Goal: Task Accomplishment & Management: Use online tool/utility

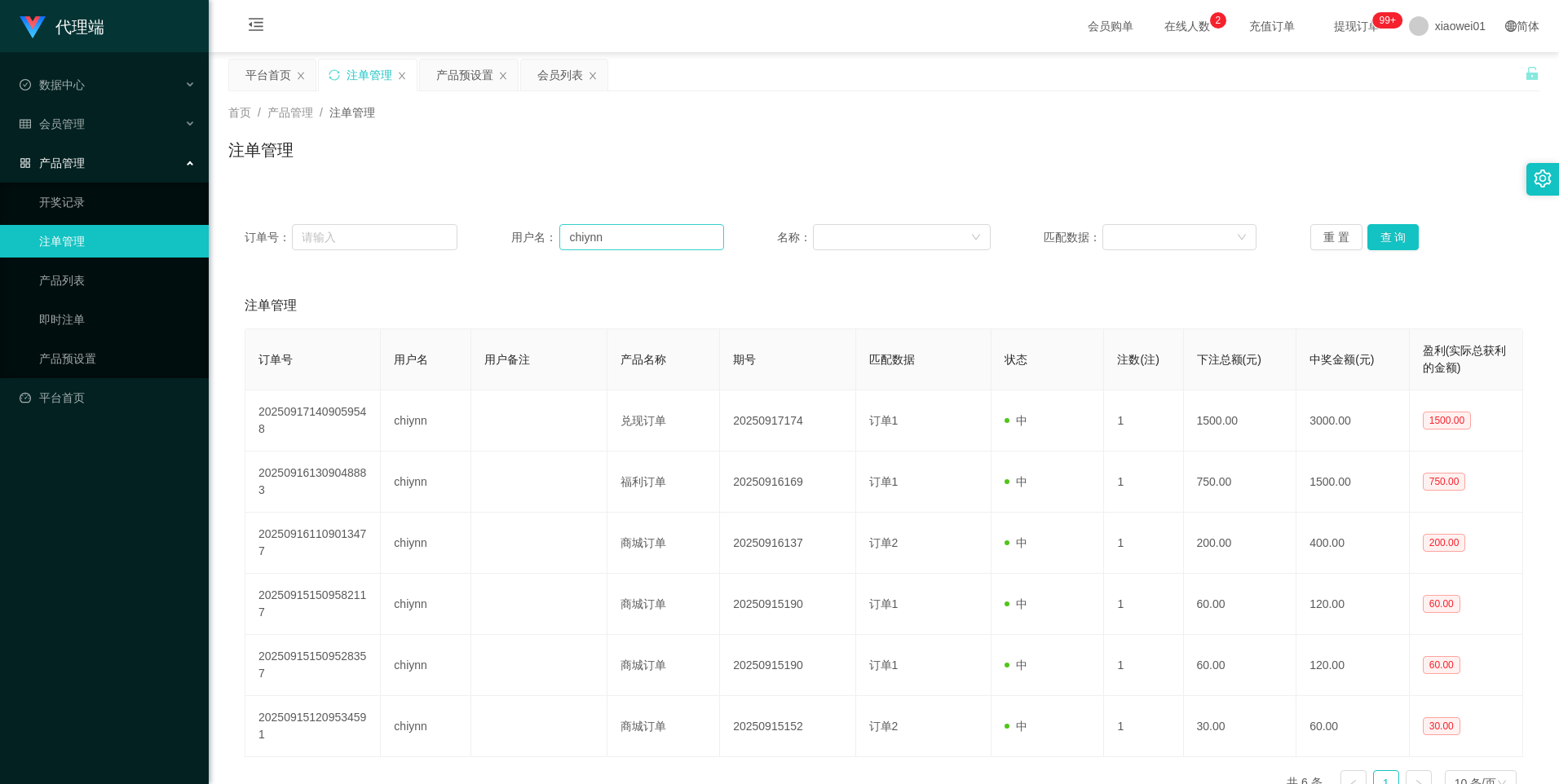
click at [642, 245] on input "chiynn" at bounding box center [642, 237] width 165 height 26
type input "yongsent"
click at [1386, 234] on button "查 询" at bounding box center [1393, 237] width 52 height 26
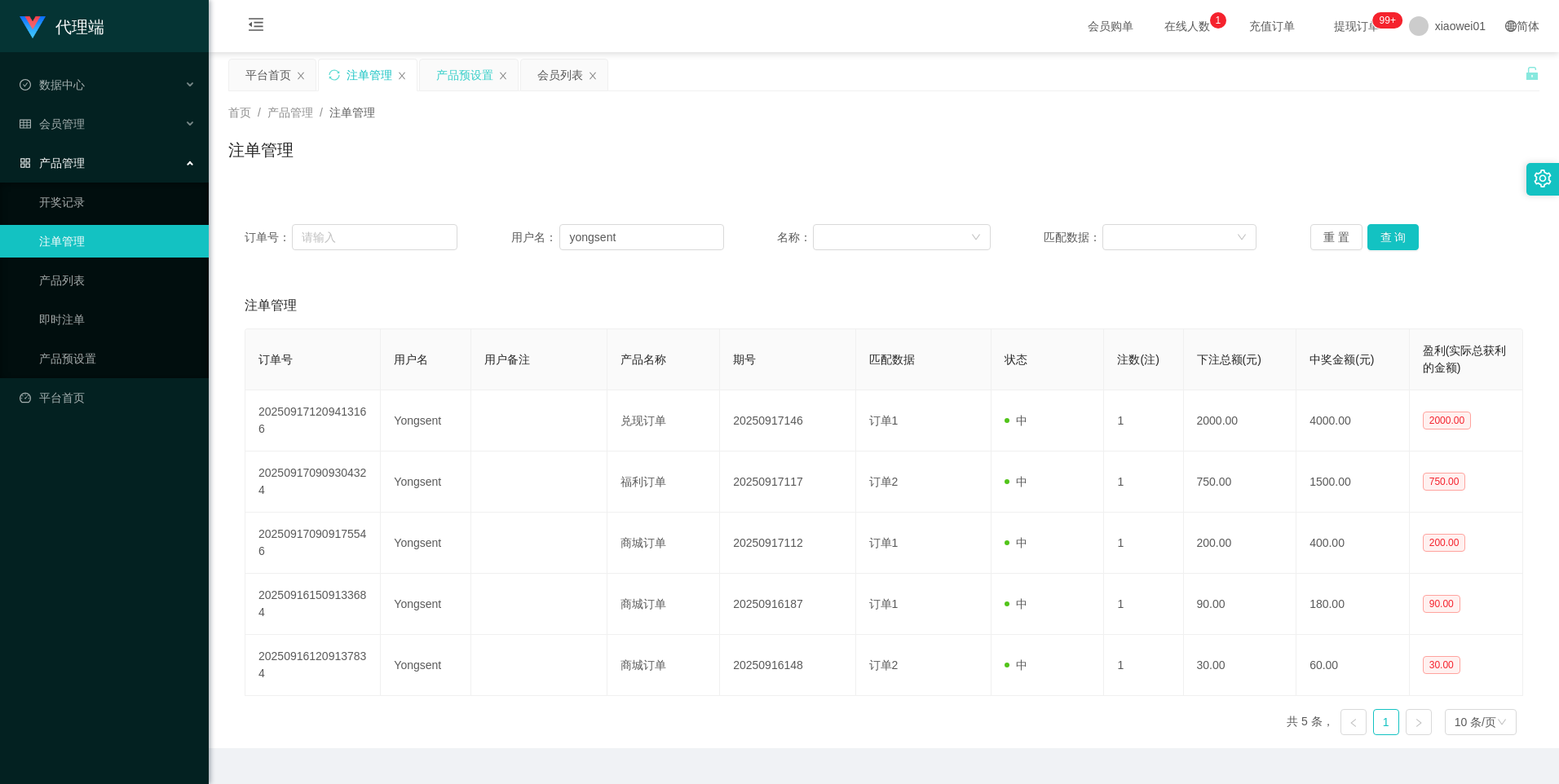
click at [473, 75] on div "产品预设置" at bounding box center [465, 75] width 57 height 31
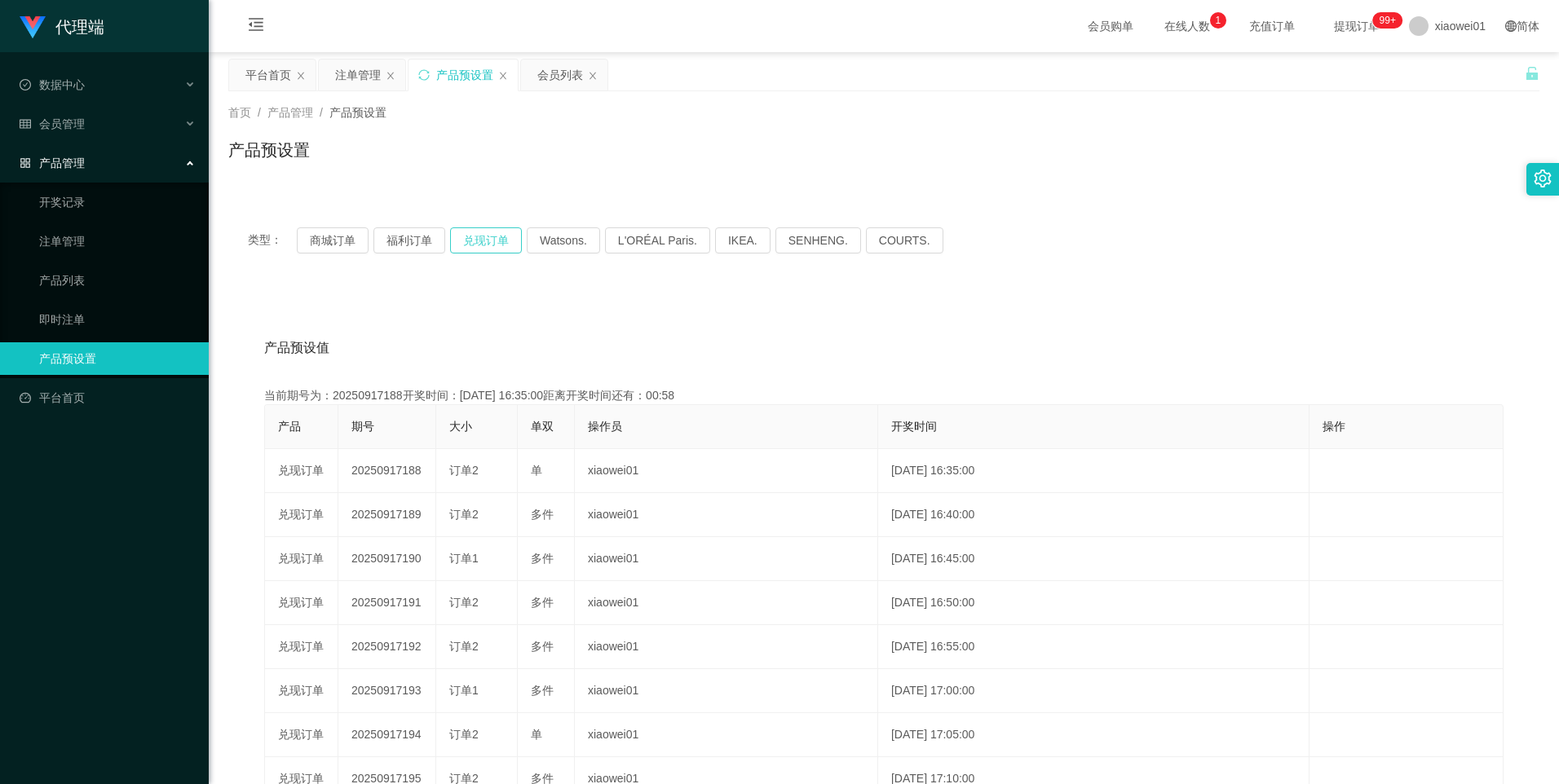
drag, startPoint x: 487, startPoint y: 237, endPoint x: 489, endPoint y: 319, distance: 82.0
click at [489, 319] on div "类型： 商城订单 福利订单 兑现订单 Watsons. L'ORÉAL Paris. IKEA. SENHENG. COURTS. 产品预设值 添加期号 当前…" at bounding box center [884, 584] width 1311 height 753
click at [329, 233] on button "商城订单" at bounding box center [333, 240] width 72 height 26
type button "k3wph"
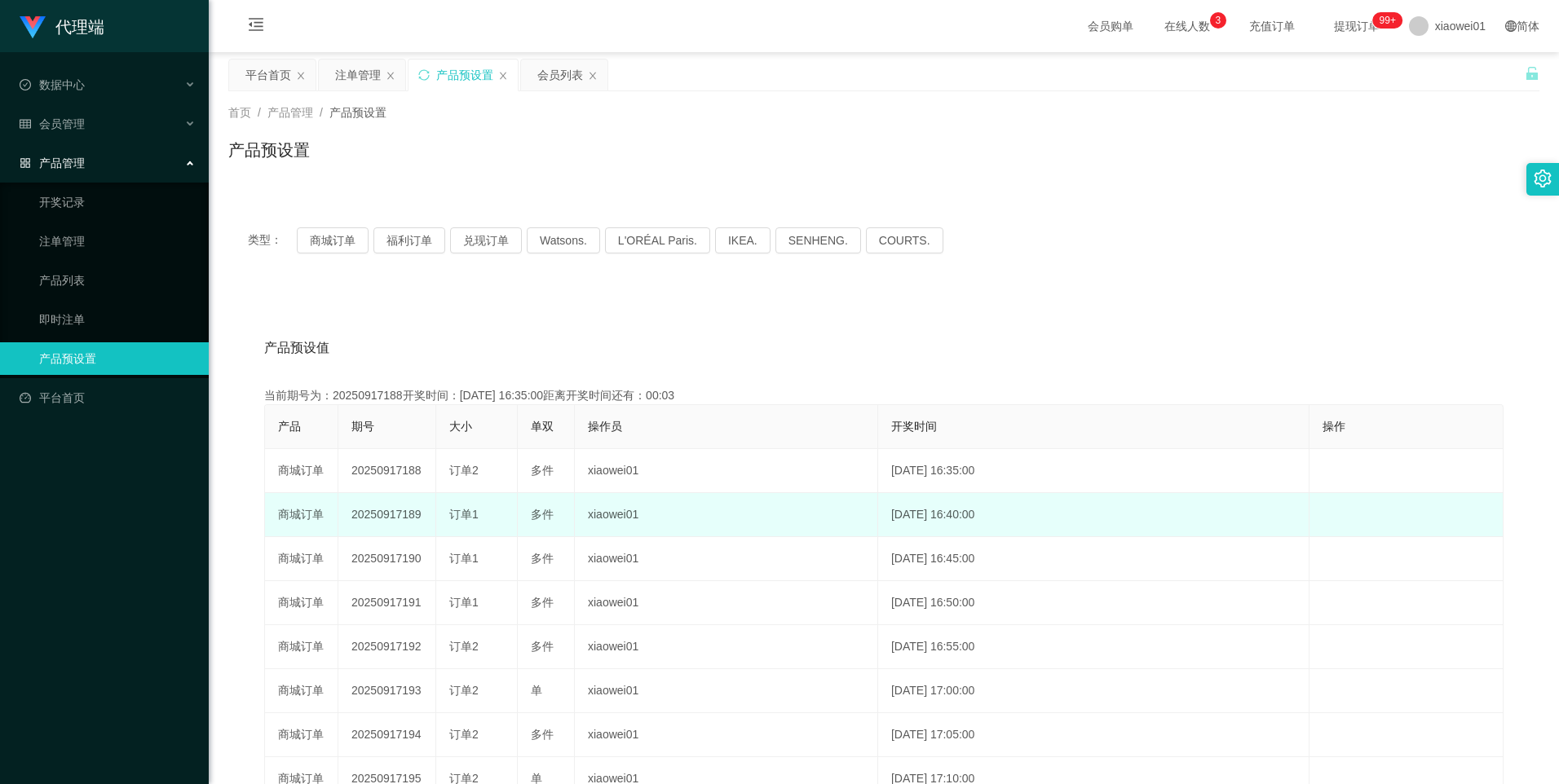
click at [384, 512] on td "20250917189" at bounding box center [387, 515] width 98 height 44
copy td "20250917189"
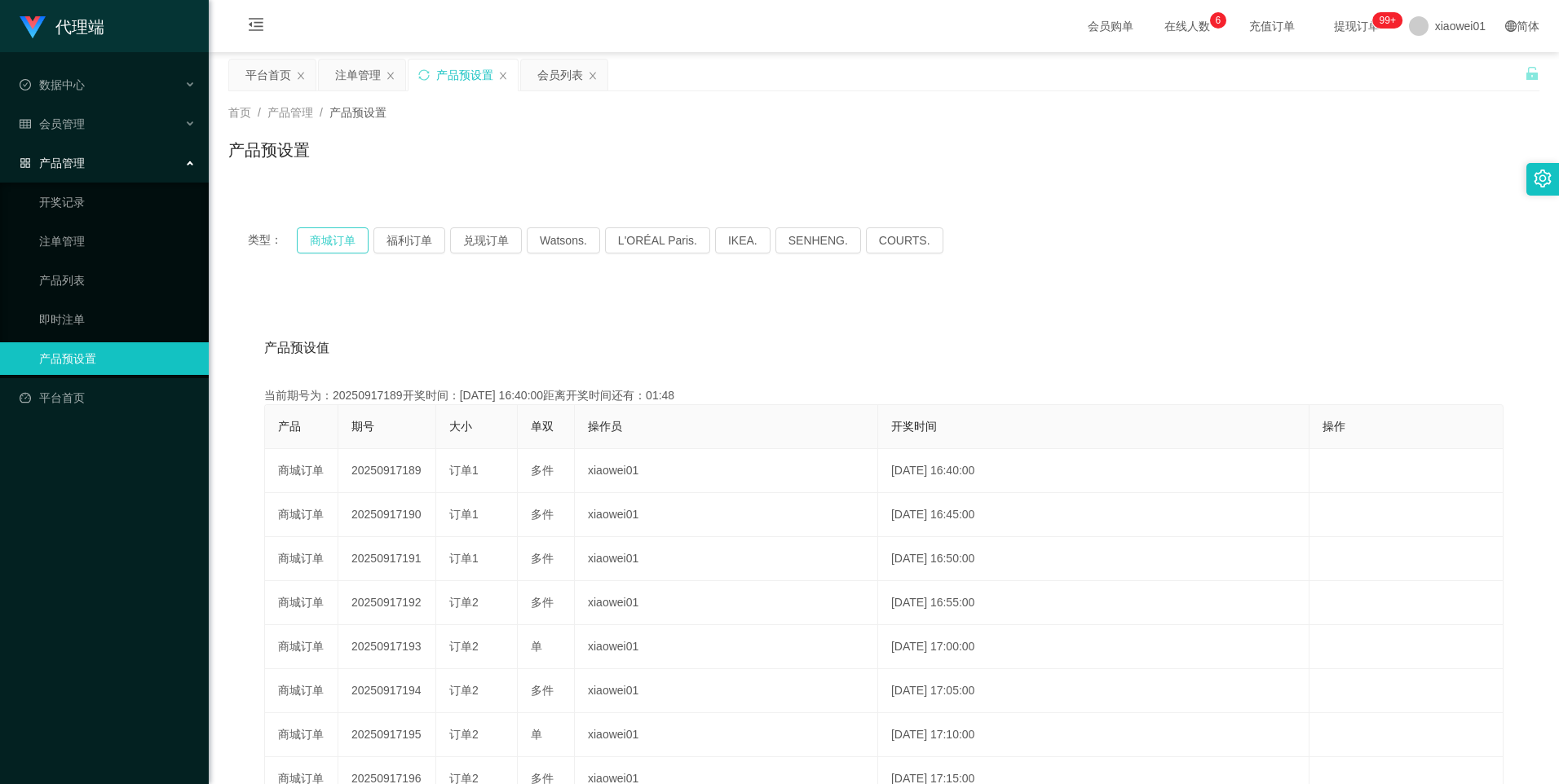
click at [339, 242] on button "商城订单" at bounding box center [333, 240] width 72 height 26
click at [360, 73] on div "注单管理" at bounding box center [357, 75] width 45 height 31
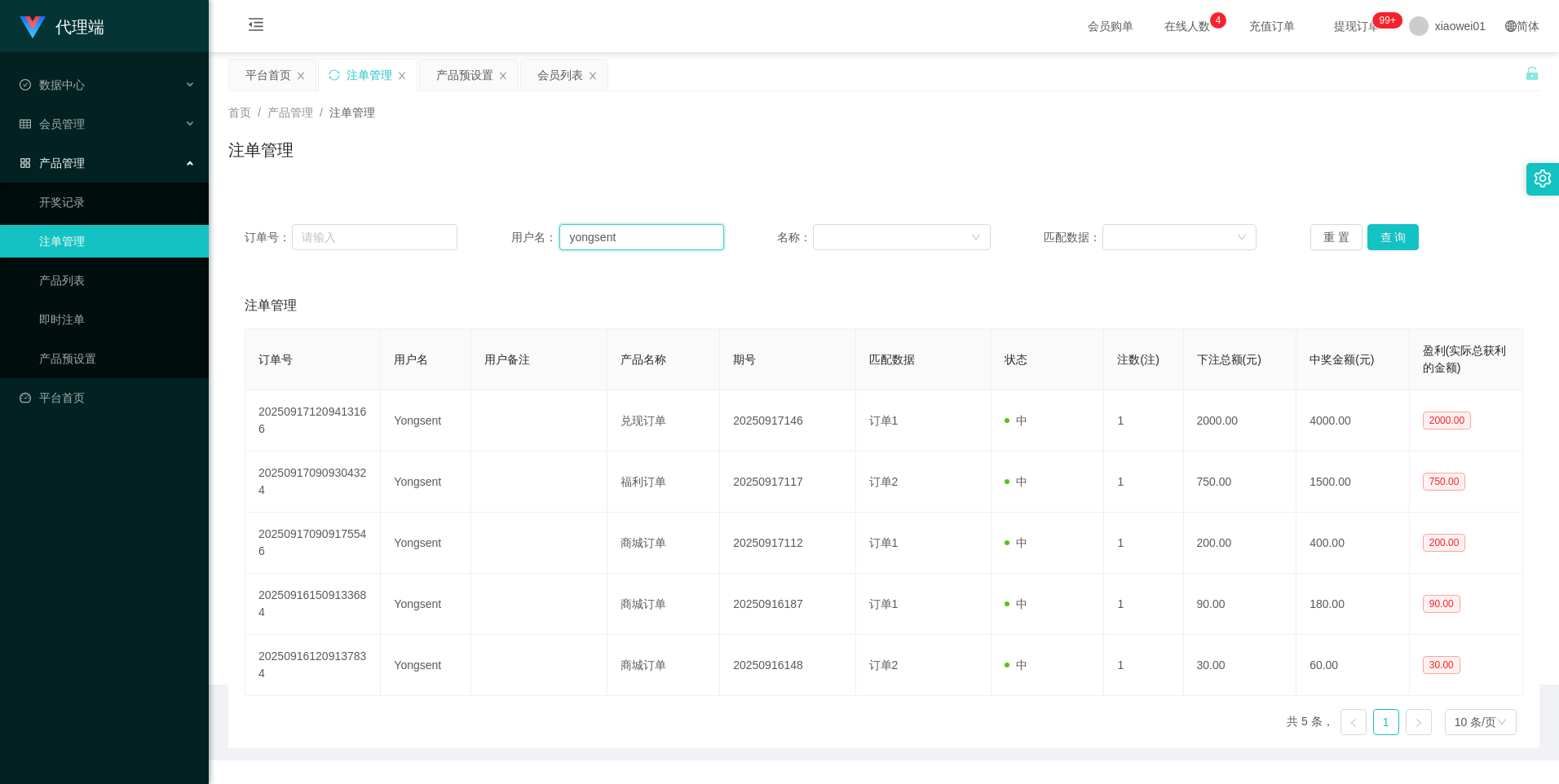
click at [654, 242] on input "yongsent" at bounding box center [642, 237] width 165 height 26
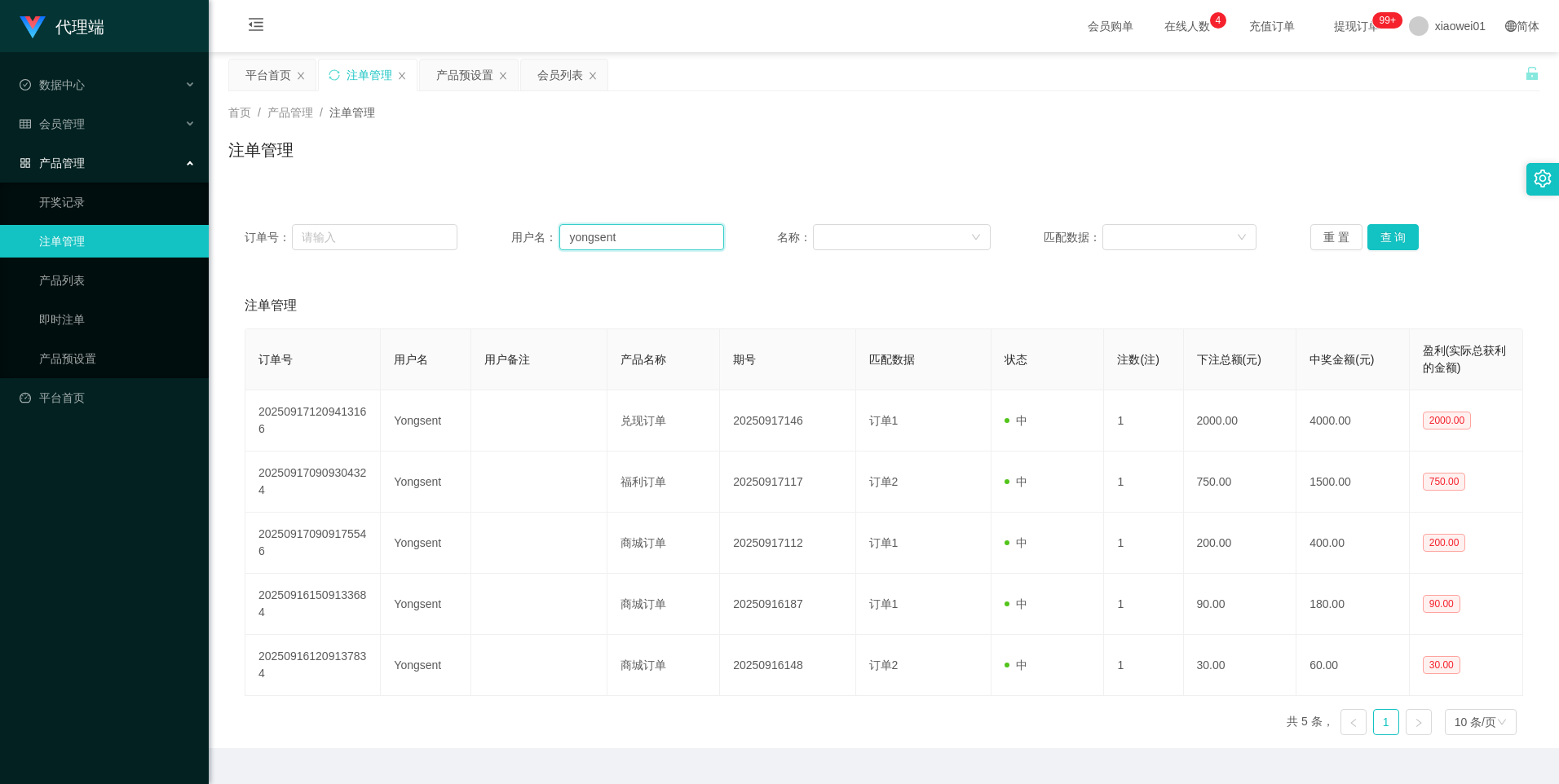
click at [654, 242] on input "yongsent" at bounding box center [642, 237] width 165 height 26
paste input "hafizi9118"
type input "hafizi9118"
click at [1393, 222] on div "订单号： 用户名： hafizi9118 名称： 匹配数据： 重 置 查 询" at bounding box center [884, 237] width 1311 height 58
click at [1392, 232] on button "查 询" at bounding box center [1393, 237] width 52 height 26
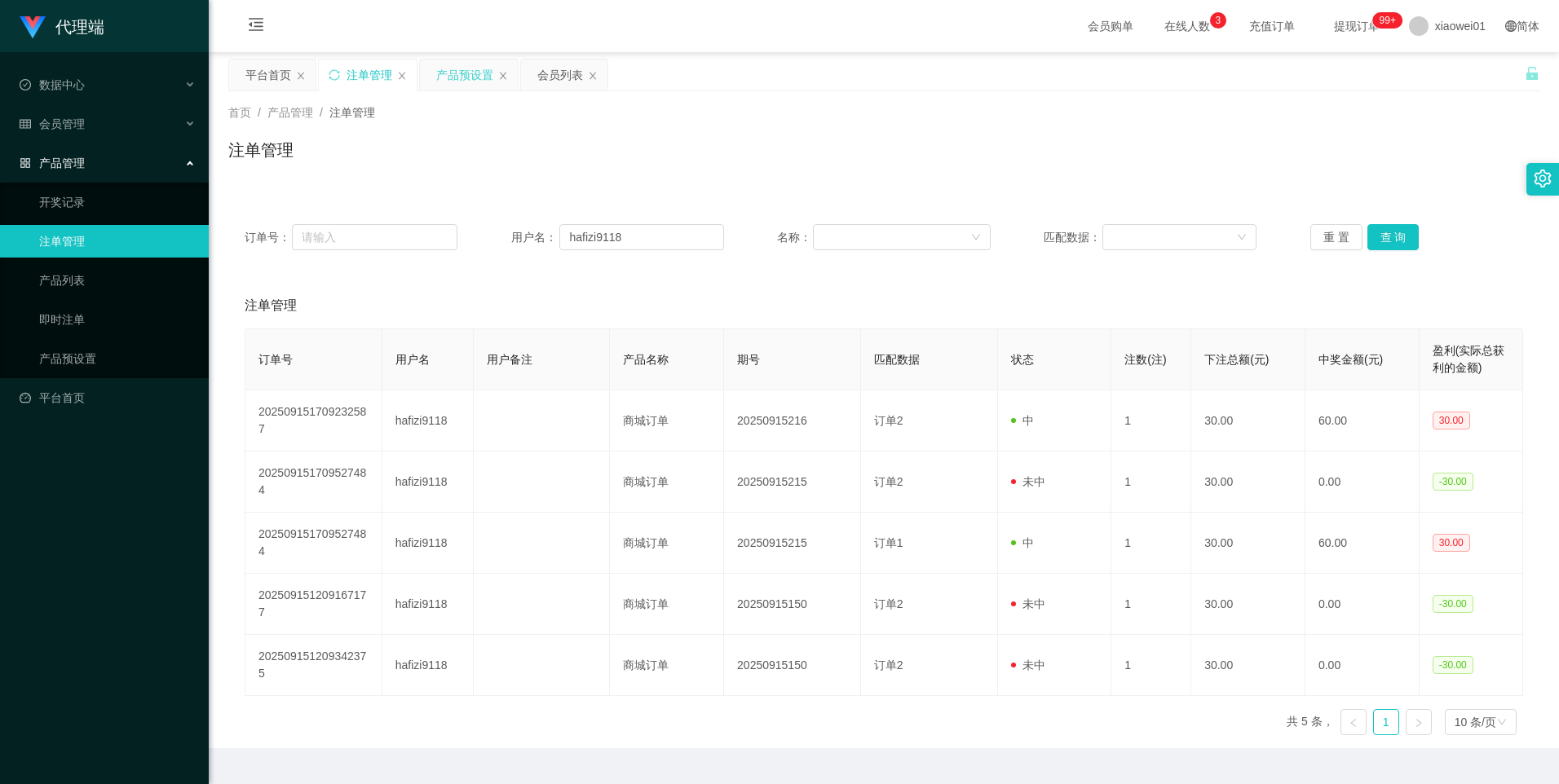
click at [450, 68] on div "产品预设置" at bounding box center [465, 75] width 57 height 31
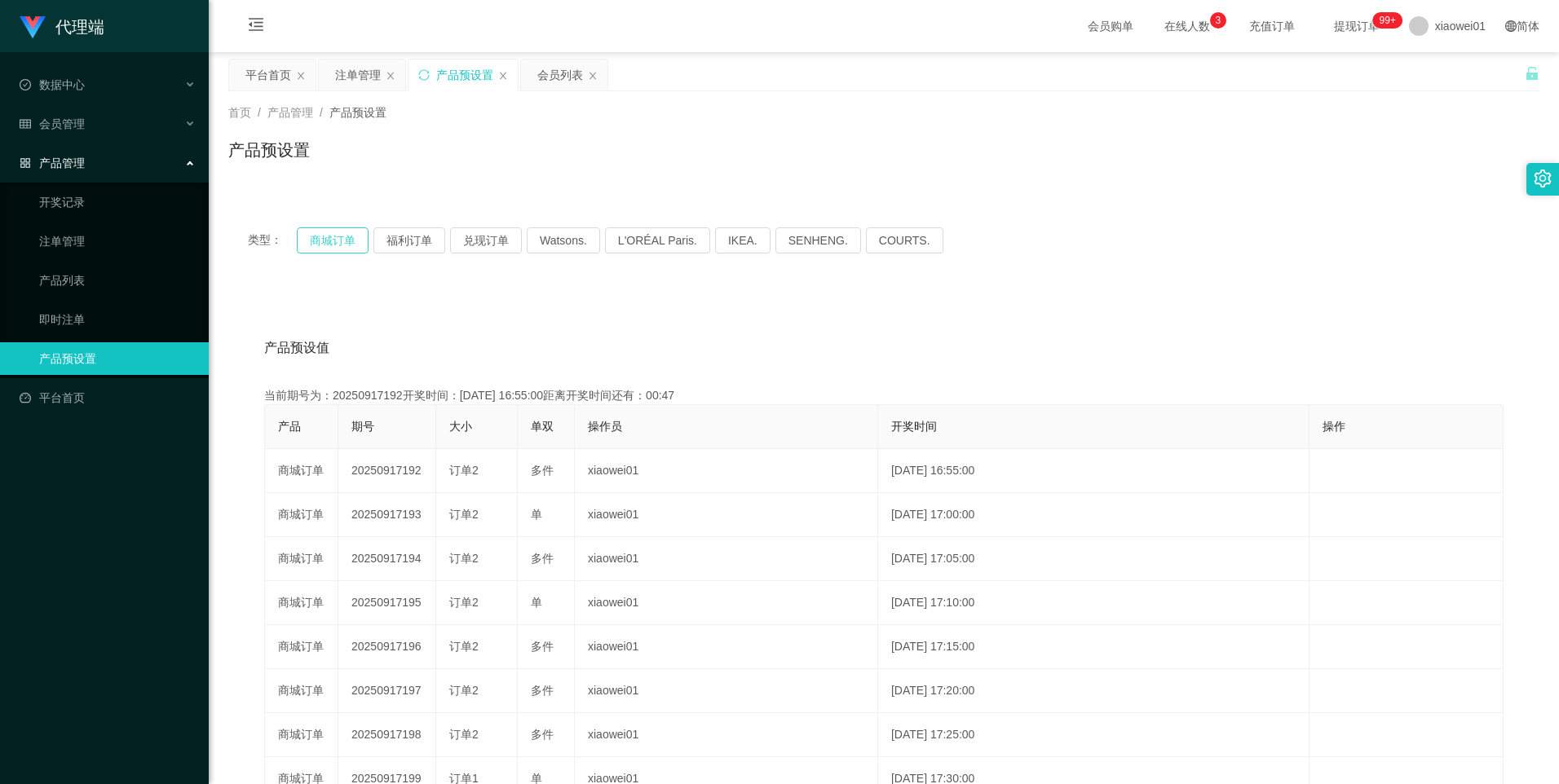
click at [348, 233] on button "商城订单" at bounding box center [333, 240] width 72 height 26
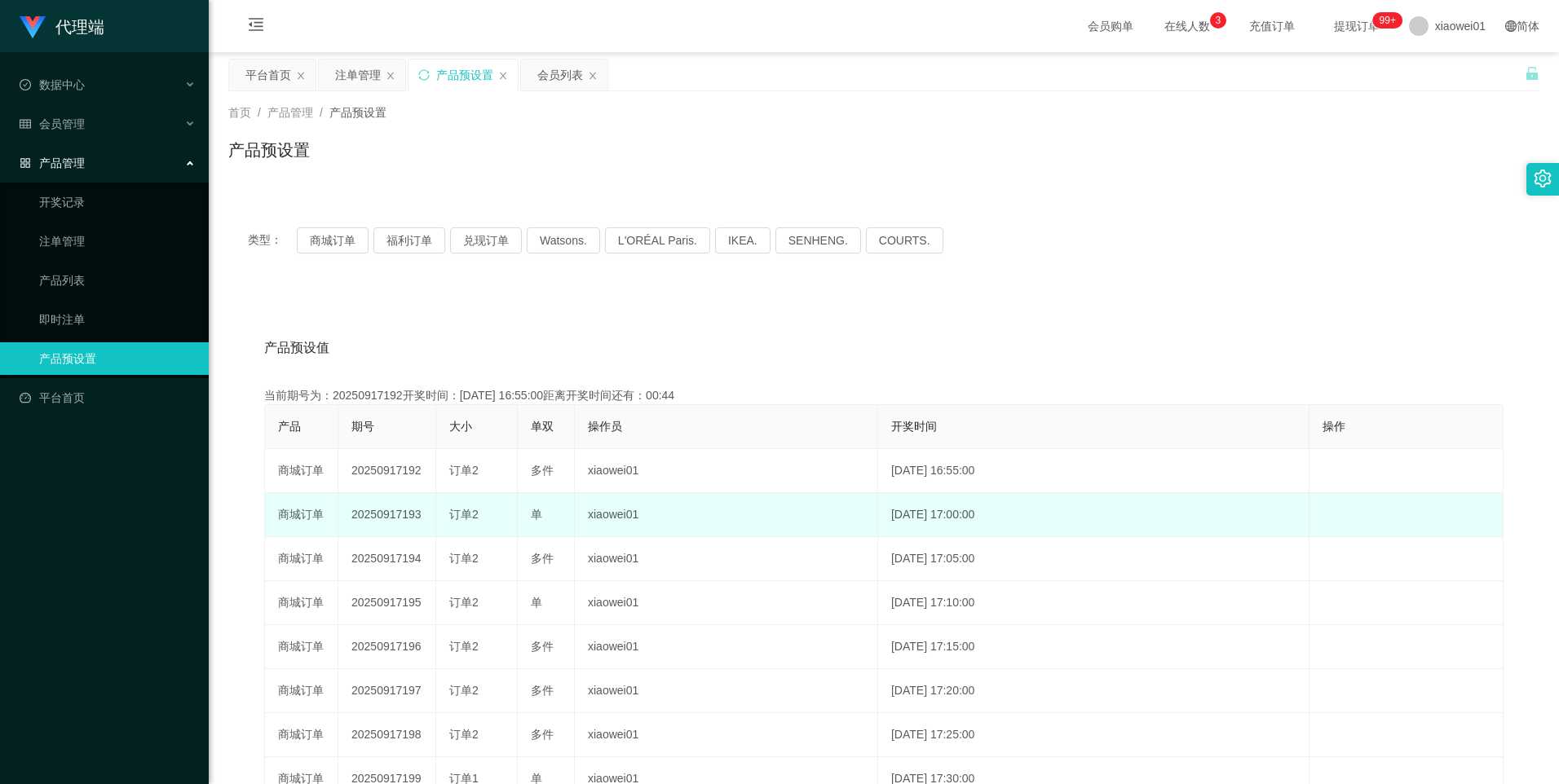
click at [385, 509] on td "20250917193" at bounding box center [387, 515] width 98 height 44
copy td "20250917193"
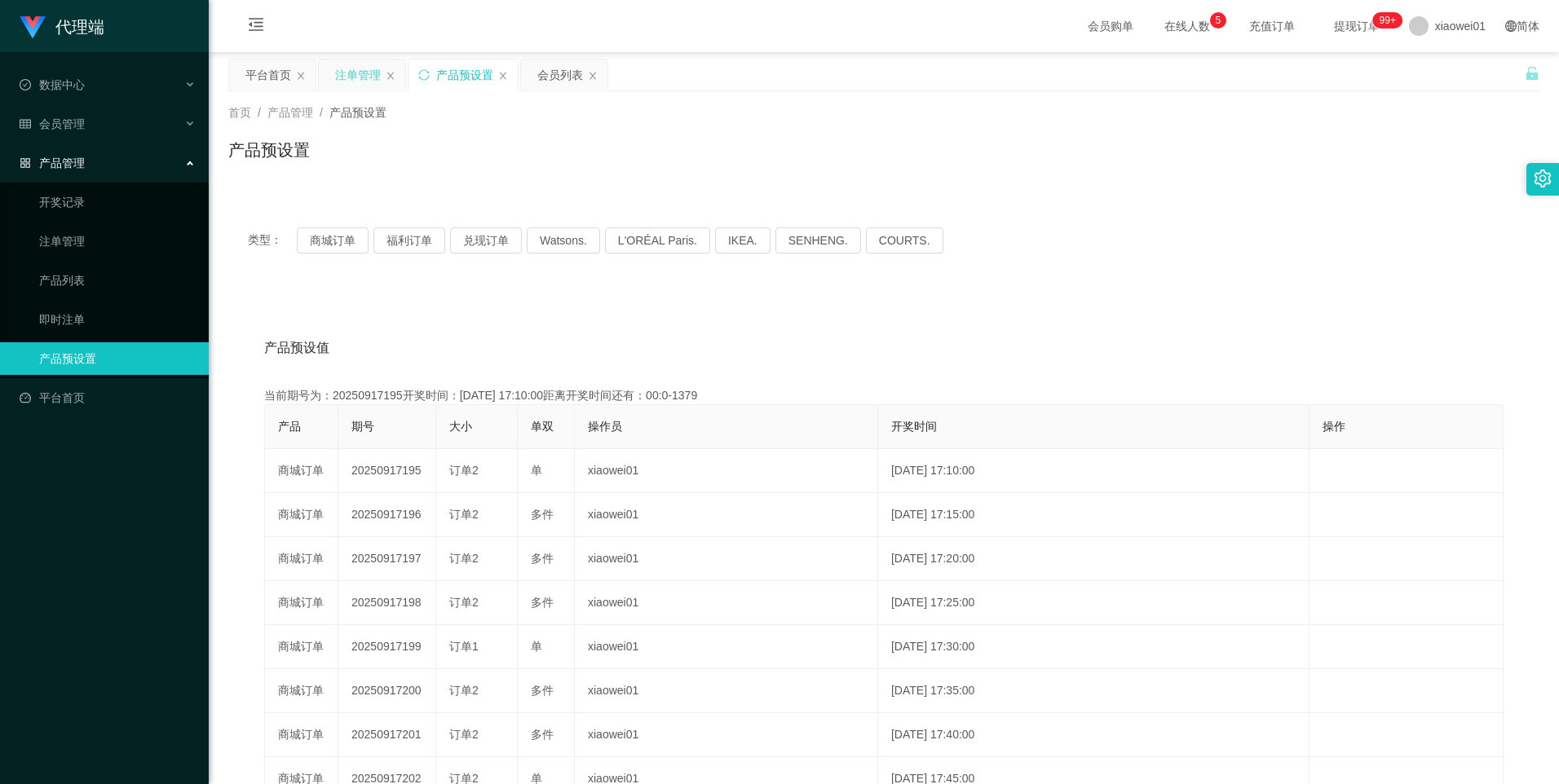
click at [349, 83] on div "注单管理" at bounding box center [357, 75] width 45 height 31
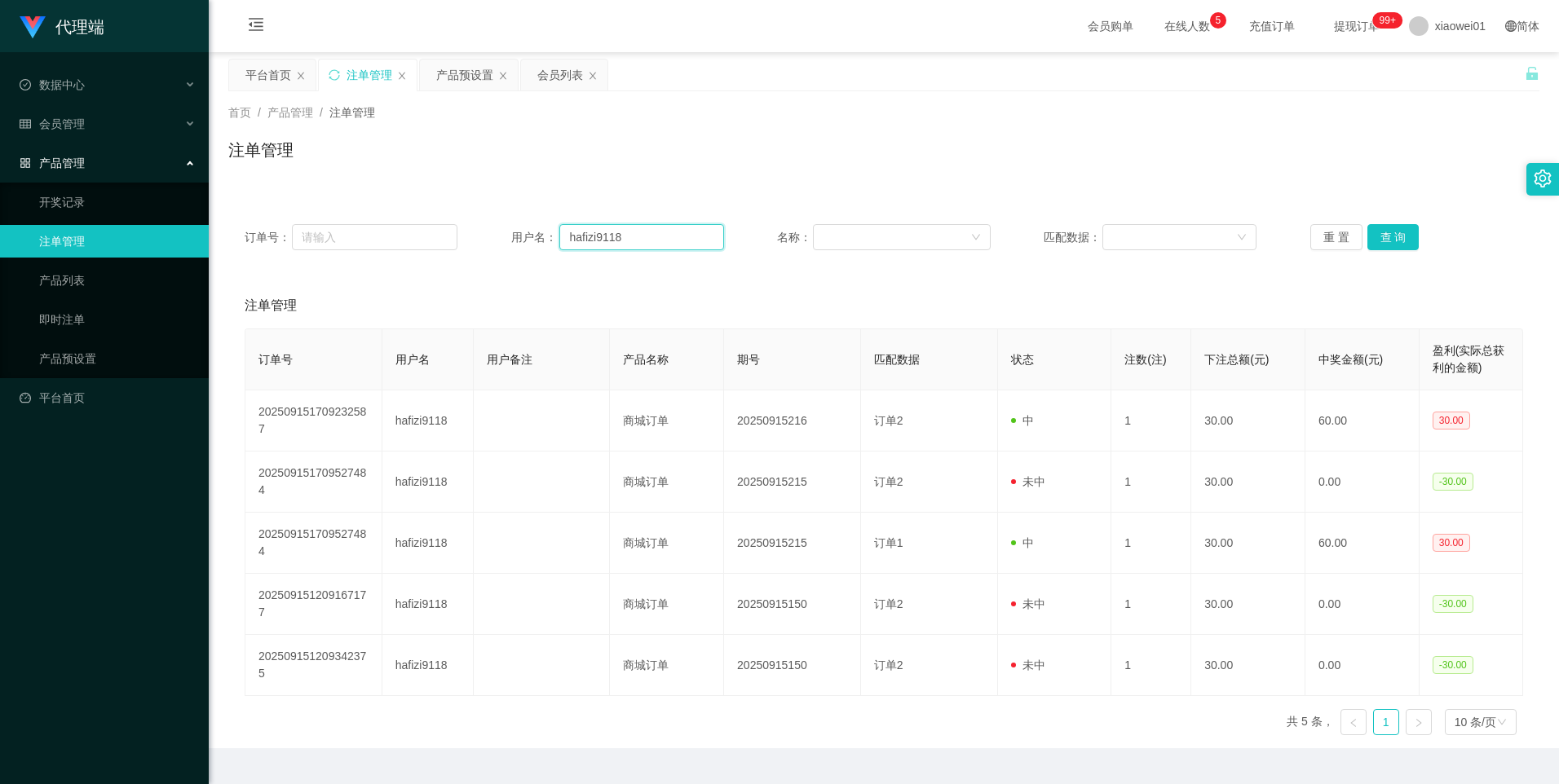
click at [659, 238] on input "hafizi9118" at bounding box center [642, 237] width 165 height 26
click at [1375, 230] on button "查 询" at bounding box center [1393, 237] width 52 height 26
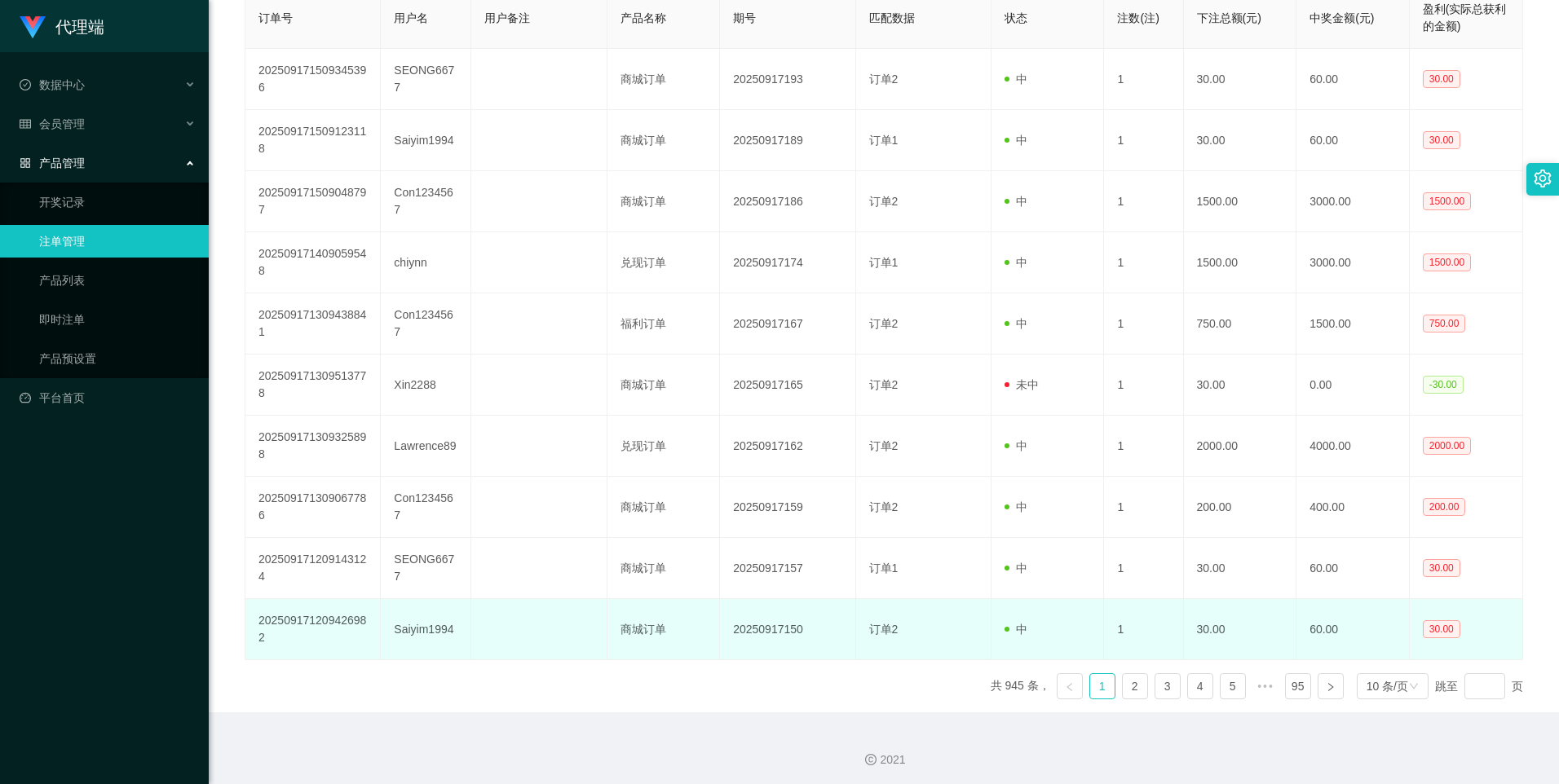
scroll to position [345, 0]
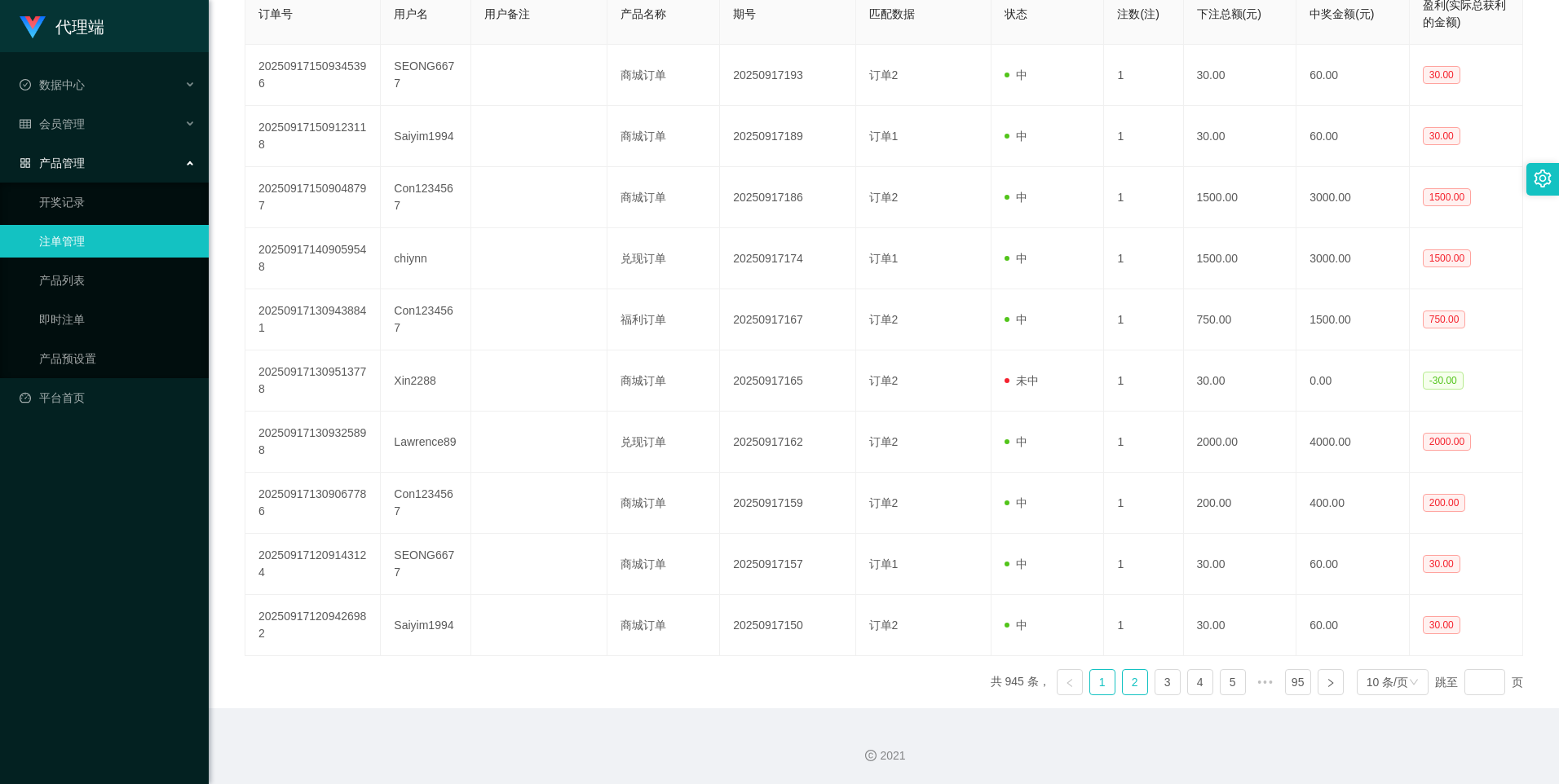
click at [1123, 688] on link "2" at bounding box center [1135, 682] width 25 height 25
click at [1158, 687] on link "3" at bounding box center [1167, 682] width 25 height 25
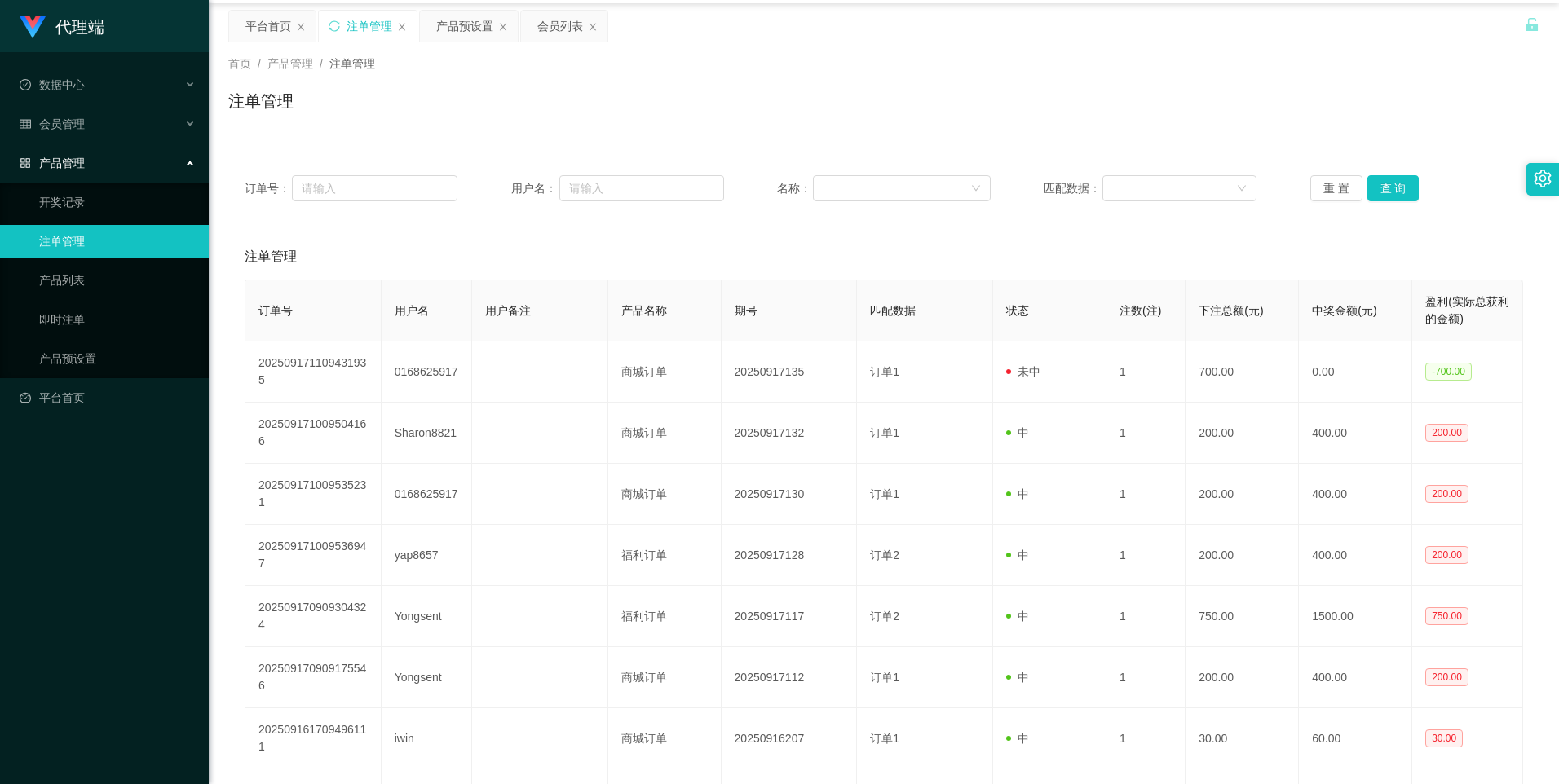
scroll to position [0, 0]
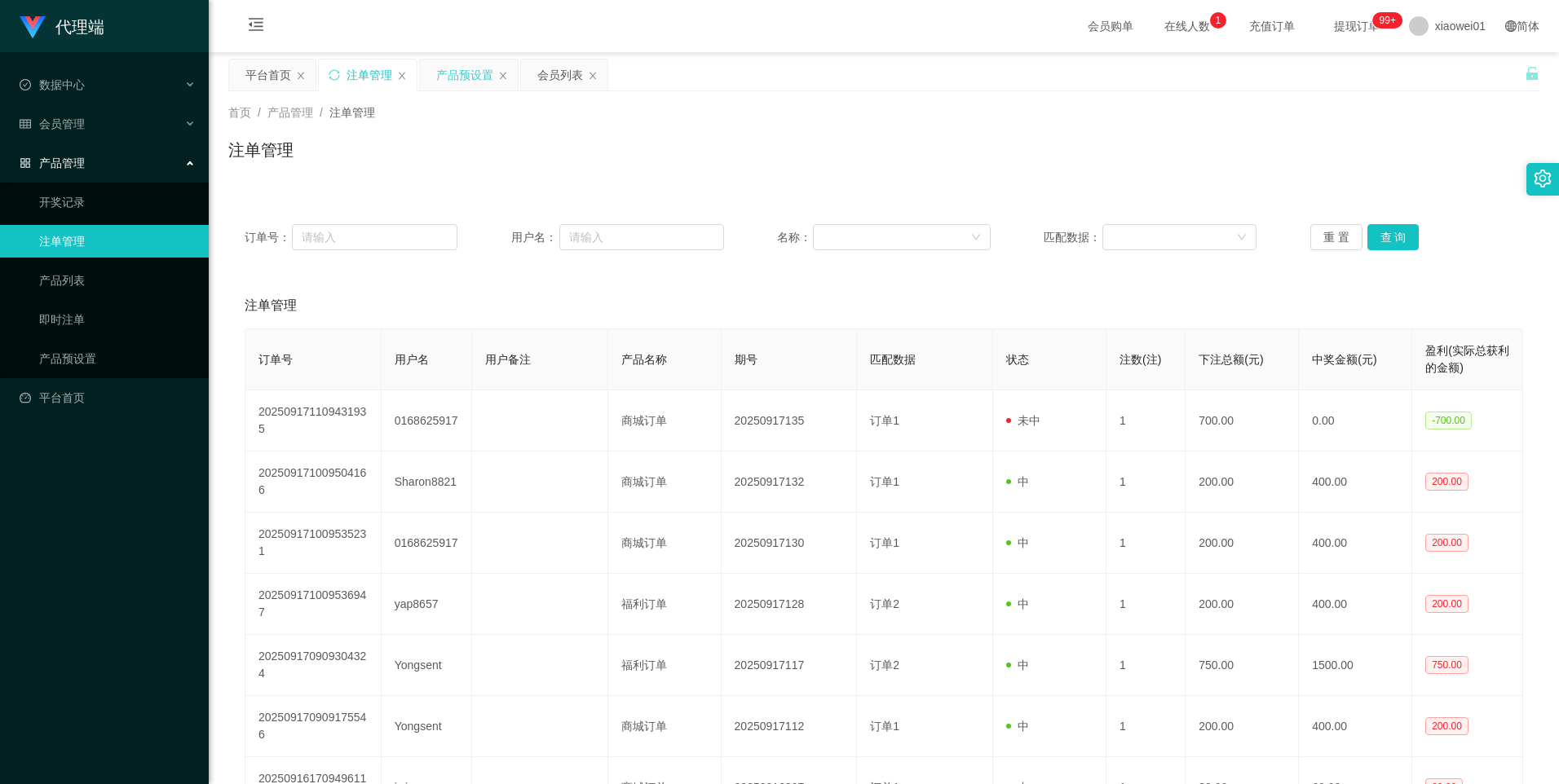
click at [452, 82] on div "产品预设置" at bounding box center [465, 75] width 57 height 31
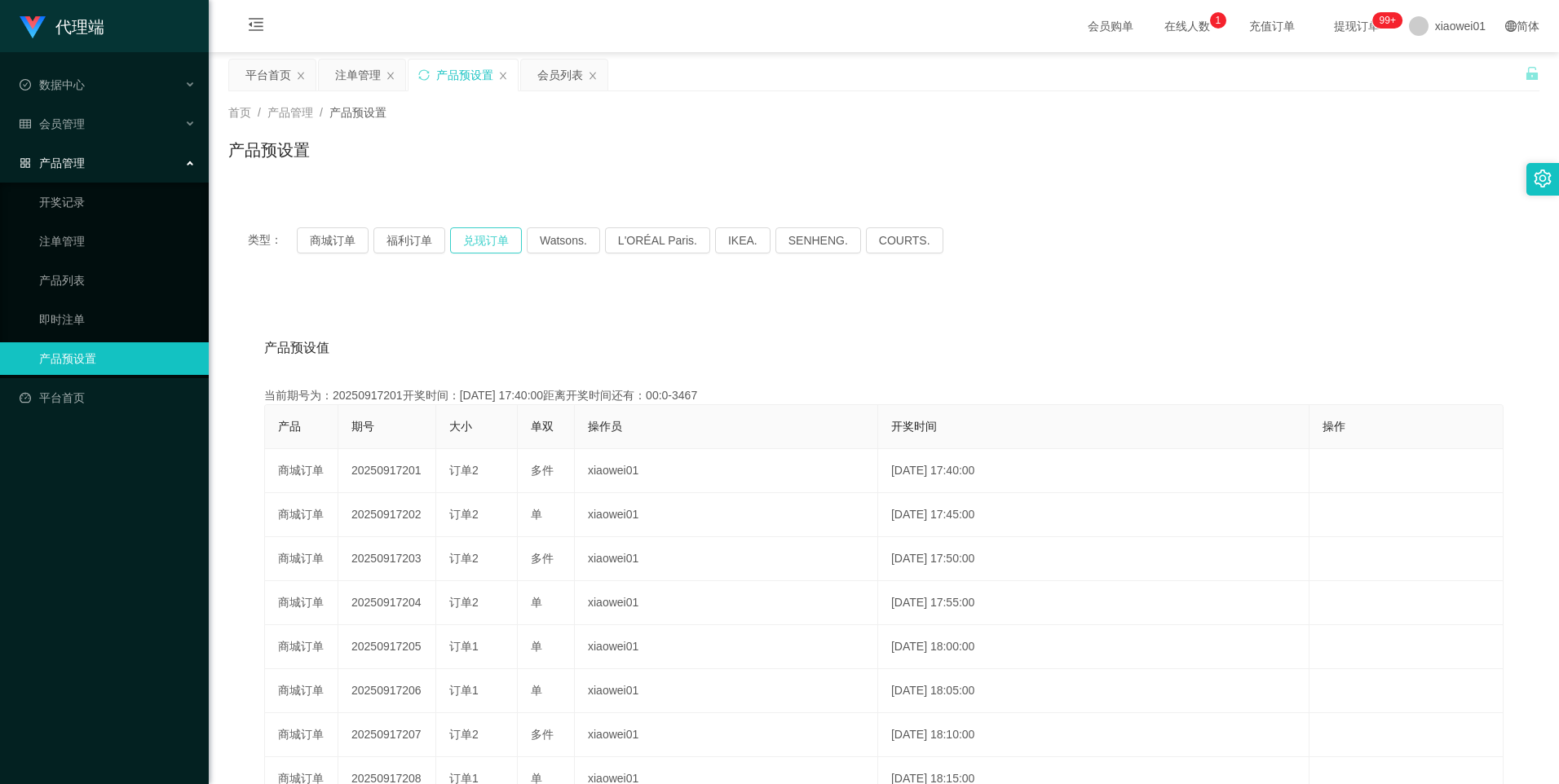
click at [491, 238] on button "兑现订单" at bounding box center [486, 240] width 72 height 26
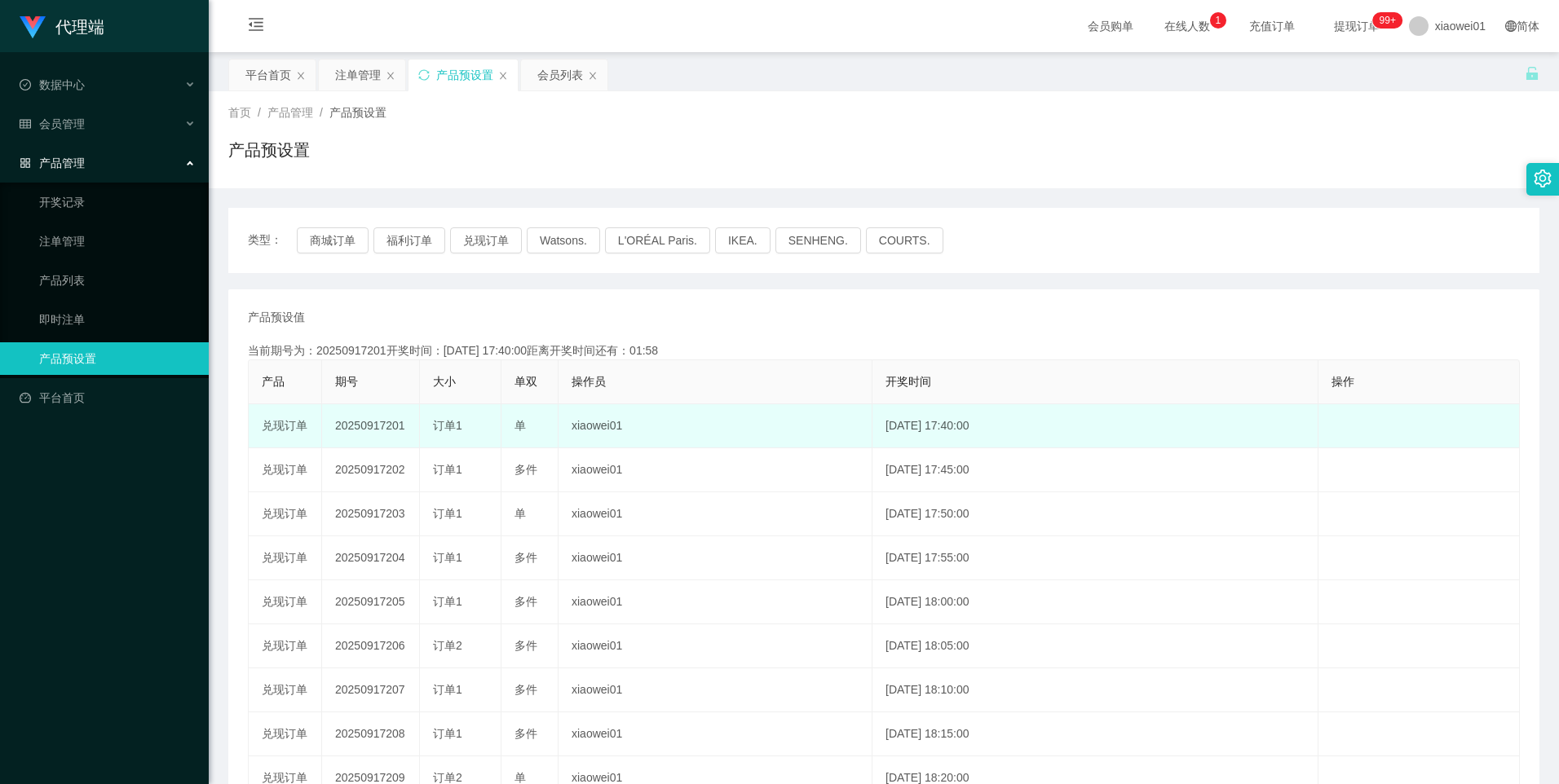
click at [375, 430] on td "20250917201" at bounding box center [371, 426] width 98 height 44
copy td "20250917201"
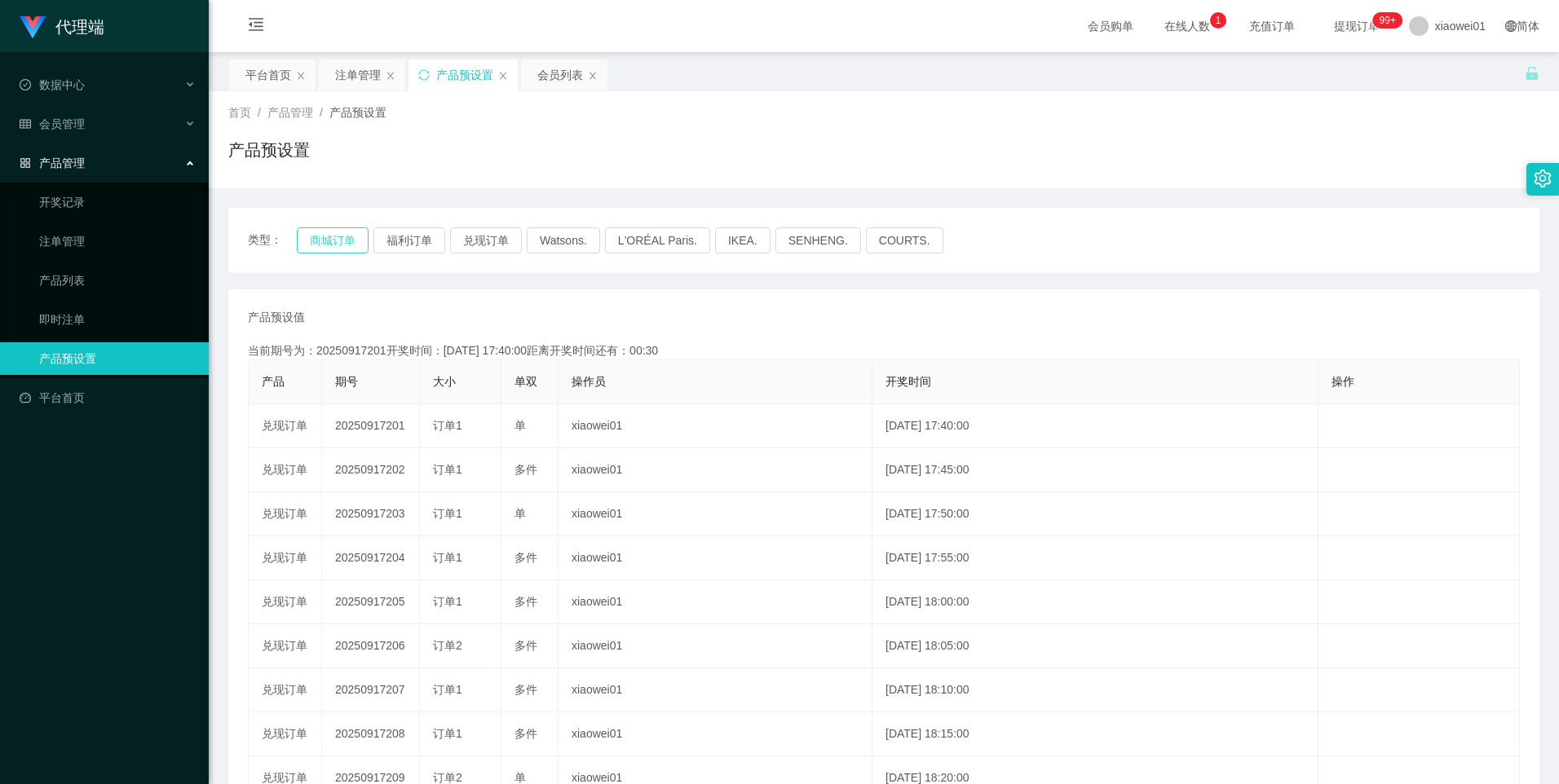
click at [319, 251] on button "商城订单" at bounding box center [333, 240] width 72 height 26
click at [421, 245] on button "福利订单" at bounding box center [410, 240] width 72 height 26
click at [471, 243] on button "兑现订单" at bounding box center [486, 240] width 72 height 26
click at [341, 243] on button "商城订单" at bounding box center [333, 240] width 72 height 26
click at [411, 243] on button "福利订单" at bounding box center [410, 240] width 72 height 26
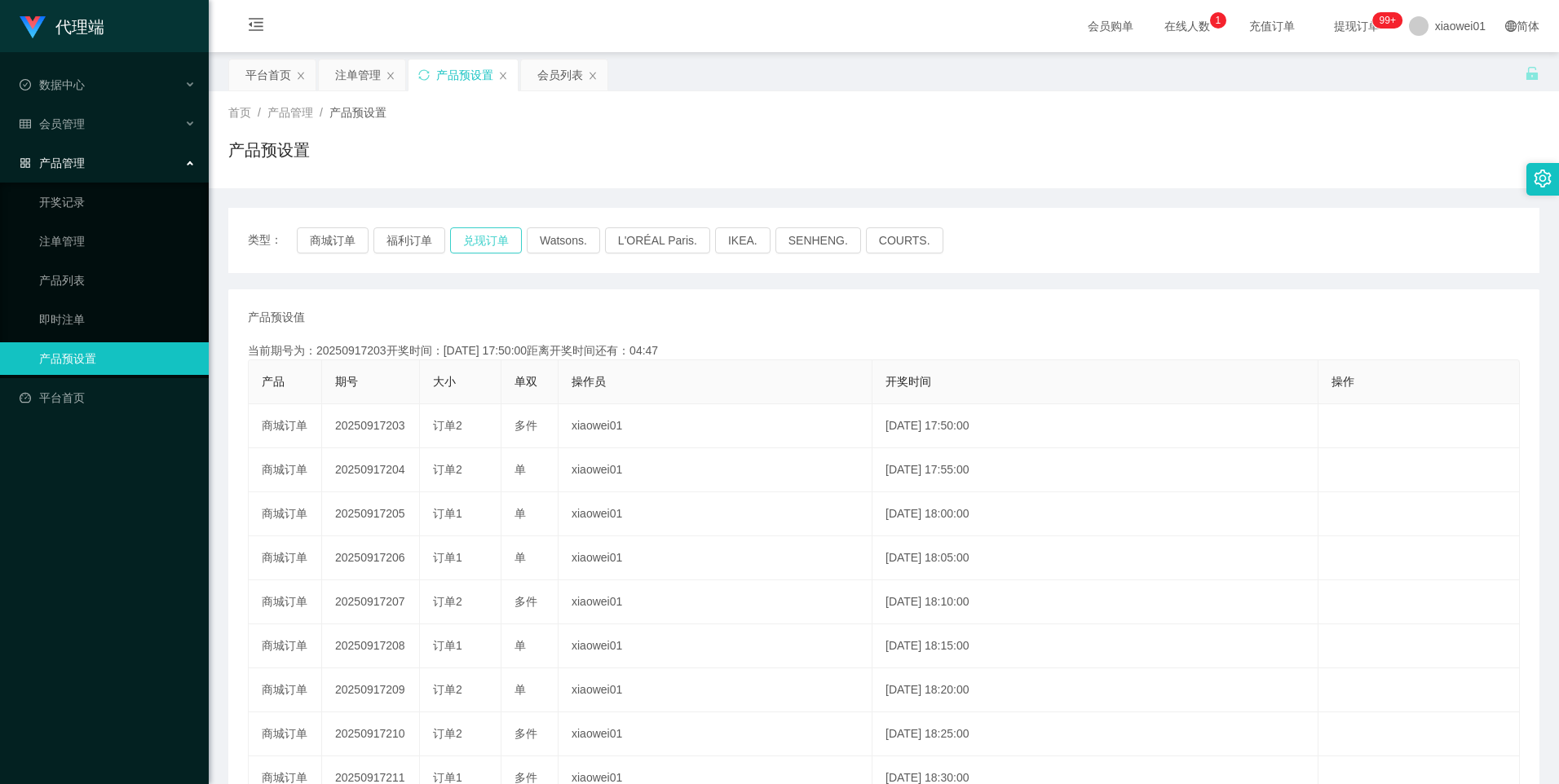
click at [481, 239] on button "兑现订单" at bounding box center [486, 240] width 72 height 26
click at [347, 233] on button "商城订单" at bounding box center [333, 240] width 72 height 26
drag, startPoint x: 432, startPoint y: 237, endPoint x: 445, endPoint y: 239, distance: 13.2
click at [431, 237] on button "福利订单" at bounding box center [410, 240] width 72 height 26
click at [465, 240] on button "兑现订单" at bounding box center [486, 240] width 72 height 26
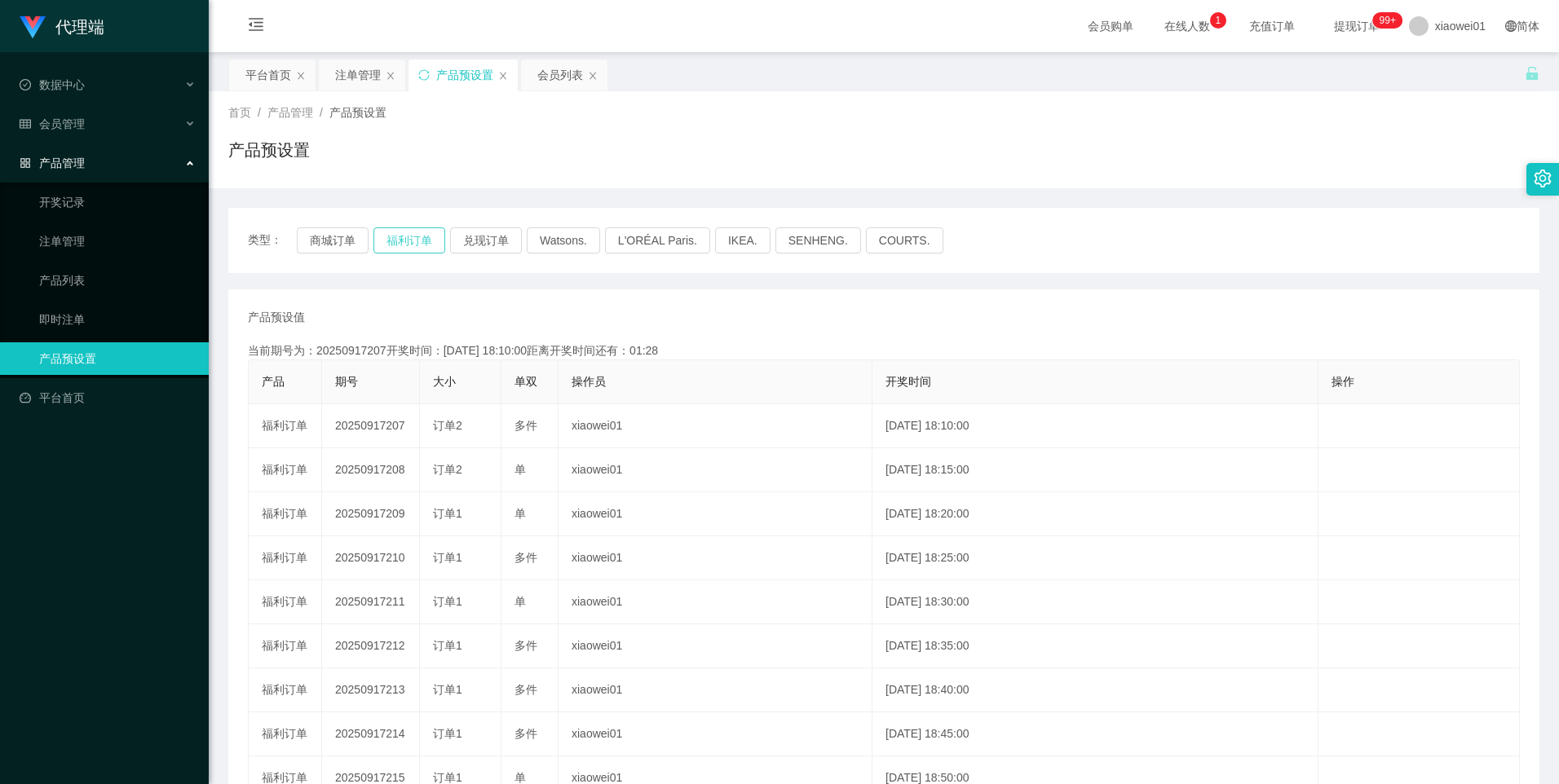
click at [410, 239] on button "福利订单" at bounding box center [410, 240] width 72 height 26
